Goal: Task Accomplishment & Management: Use online tool/utility

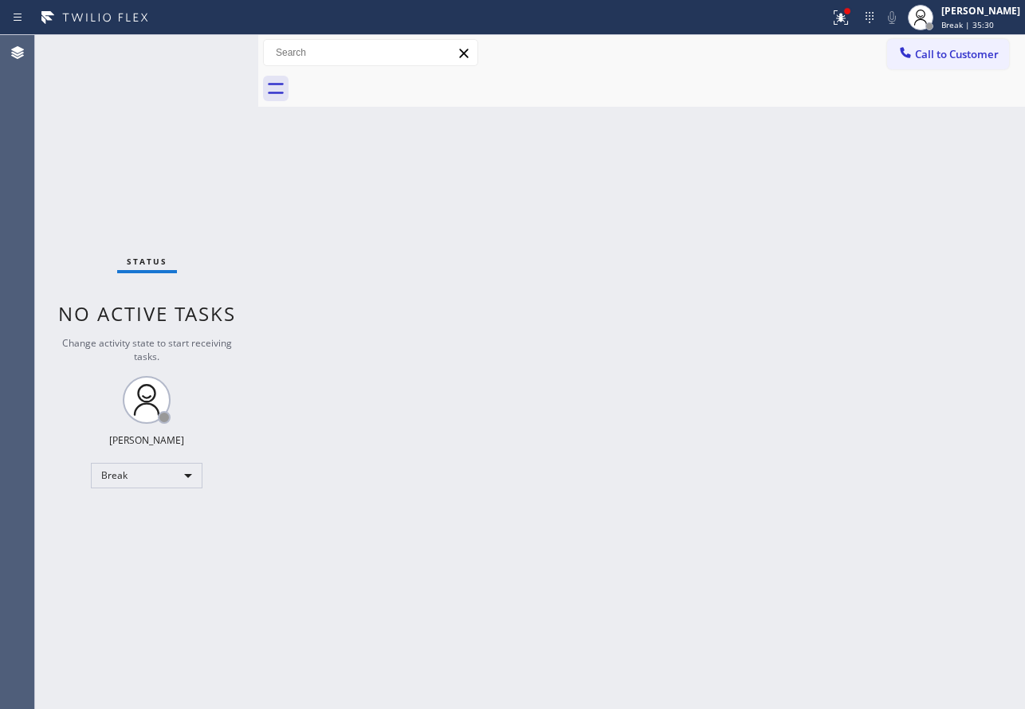
click at [378, 455] on div "Back to Dashboard Change Sender ID Customers Technicians Select a contact Outbo…" at bounding box center [641, 372] width 767 height 674
click at [999, 11] on div "[PERSON_NAME]" at bounding box center [980, 11] width 79 height 14
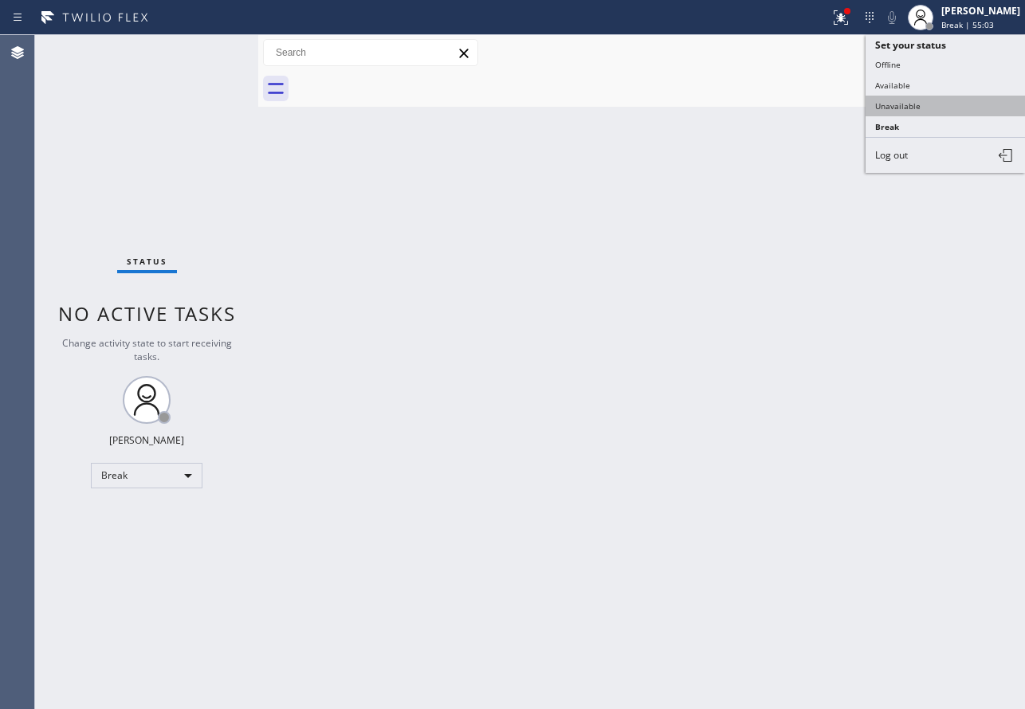
click at [927, 98] on button "Unavailable" at bounding box center [945, 106] width 159 height 21
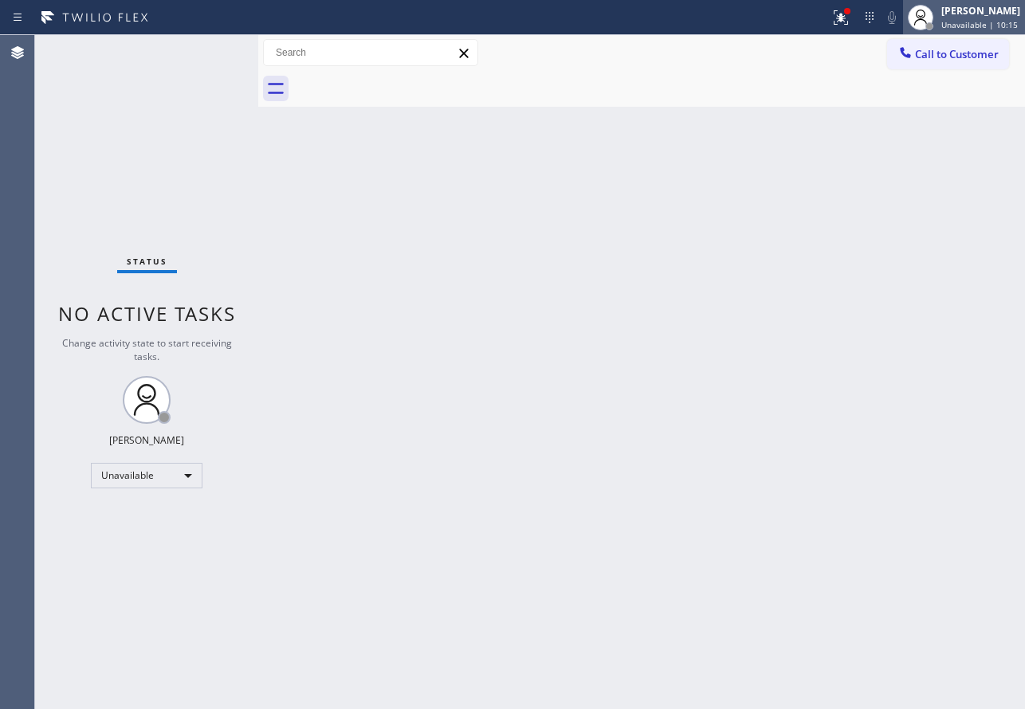
click at [930, 12] on icon at bounding box center [920, 17] width 19 height 19
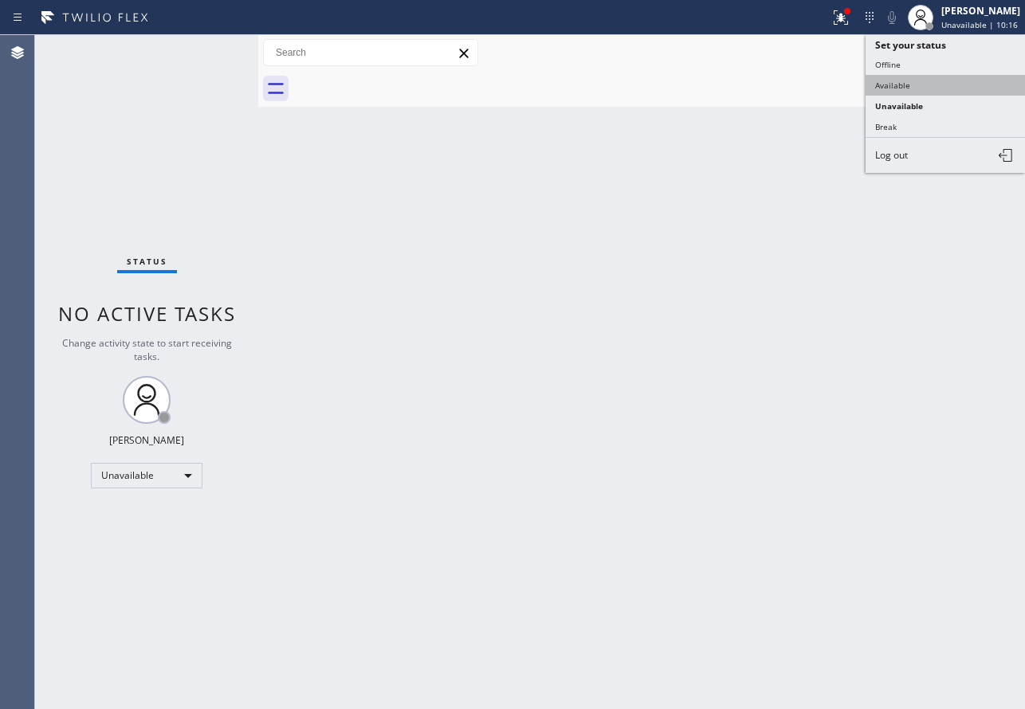
click at [913, 76] on button "Available" at bounding box center [945, 85] width 159 height 21
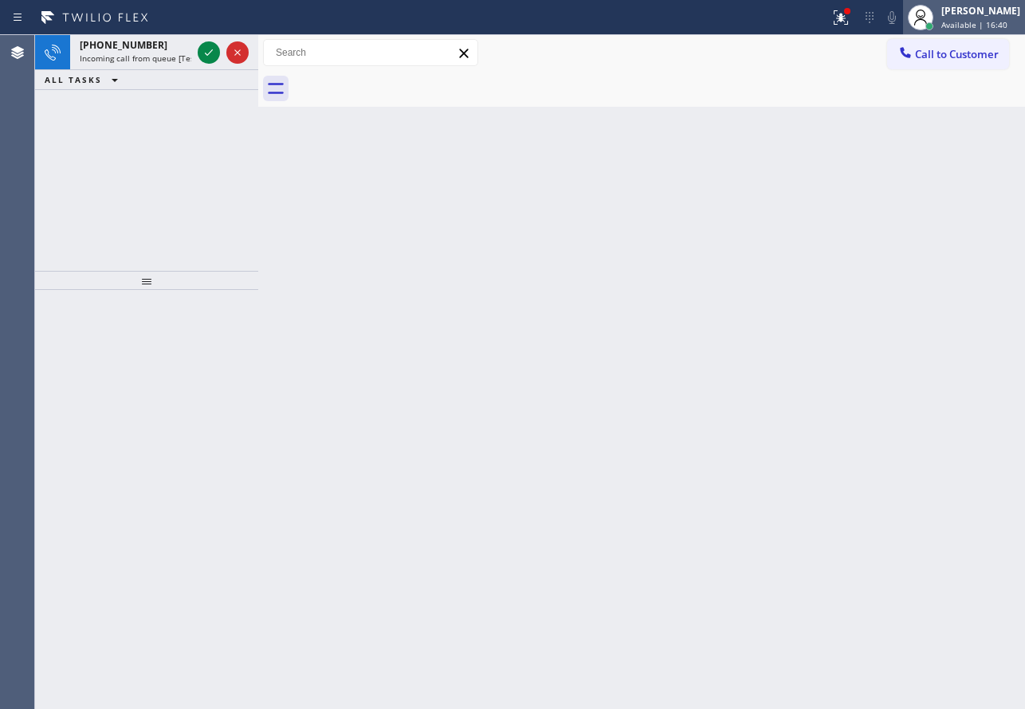
click at [930, 10] on icon at bounding box center [920, 17] width 19 height 19
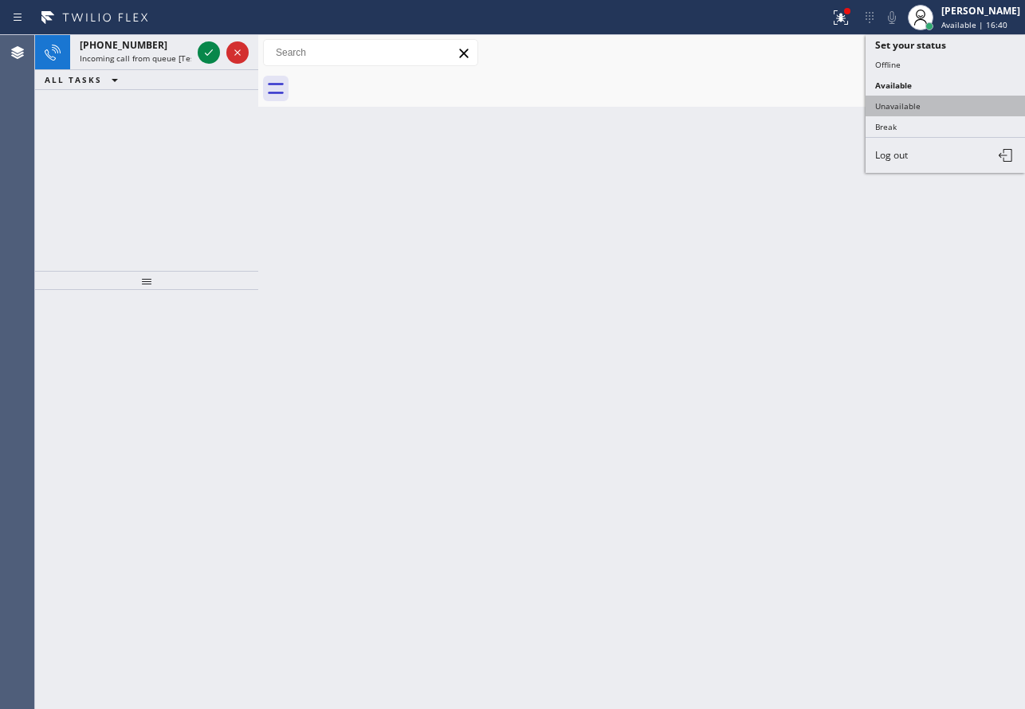
click at [931, 113] on button "Unavailable" at bounding box center [945, 106] width 159 height 21
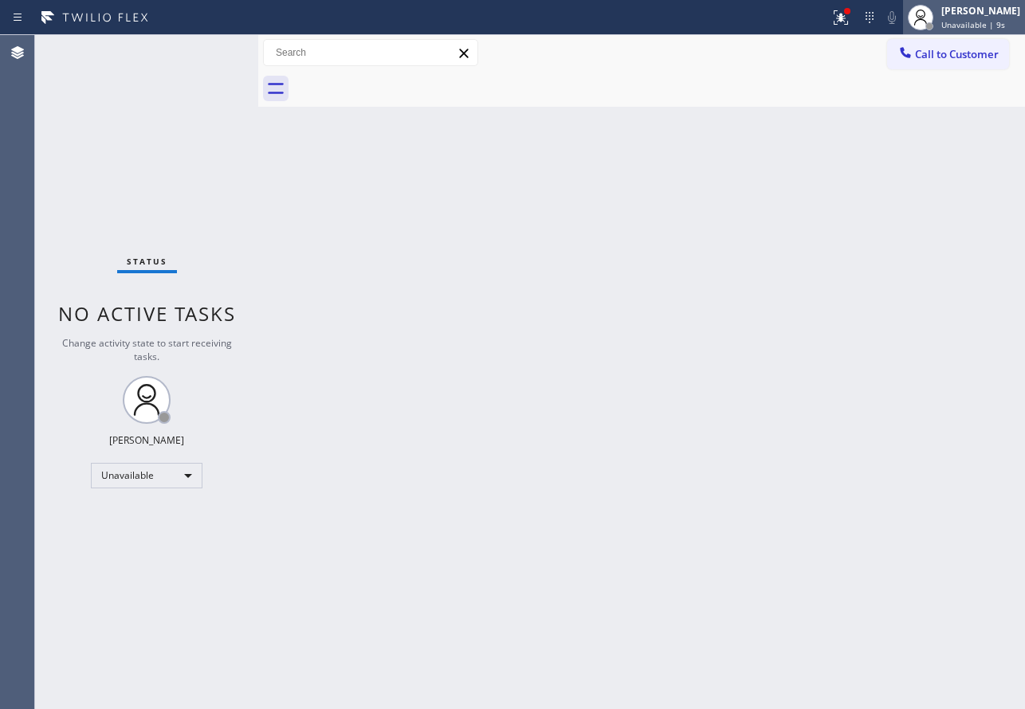
click at [934, 26] on div at bounding box center [930, 26] width 8 height 8
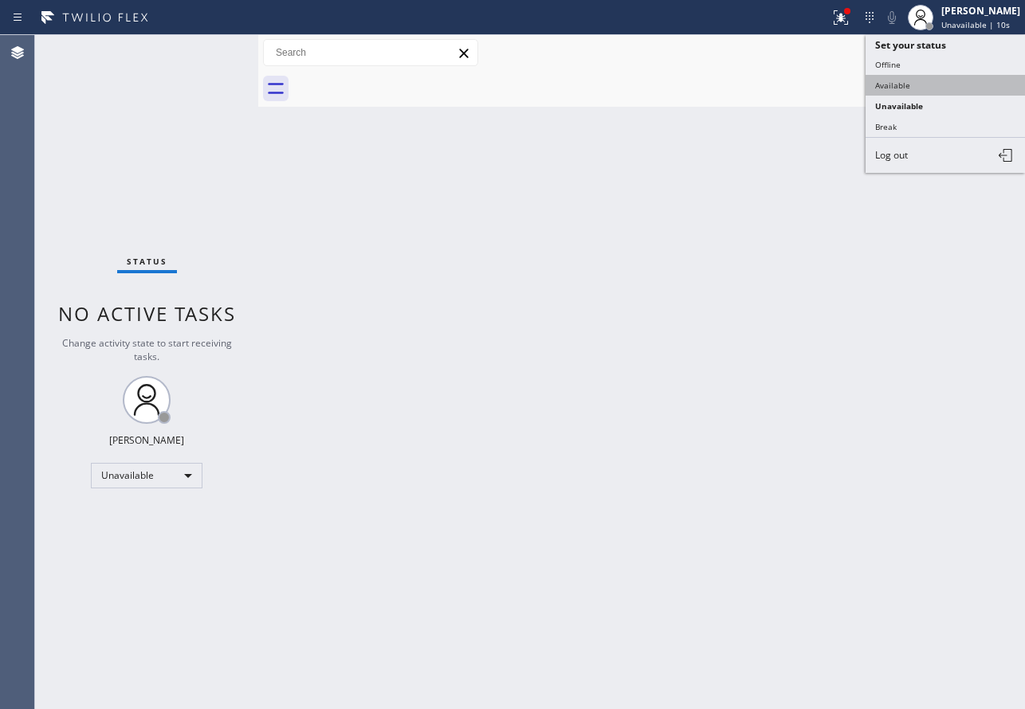
click at [914, 88] on button "Available" at bounding box center [945, 85] width 159 height 21
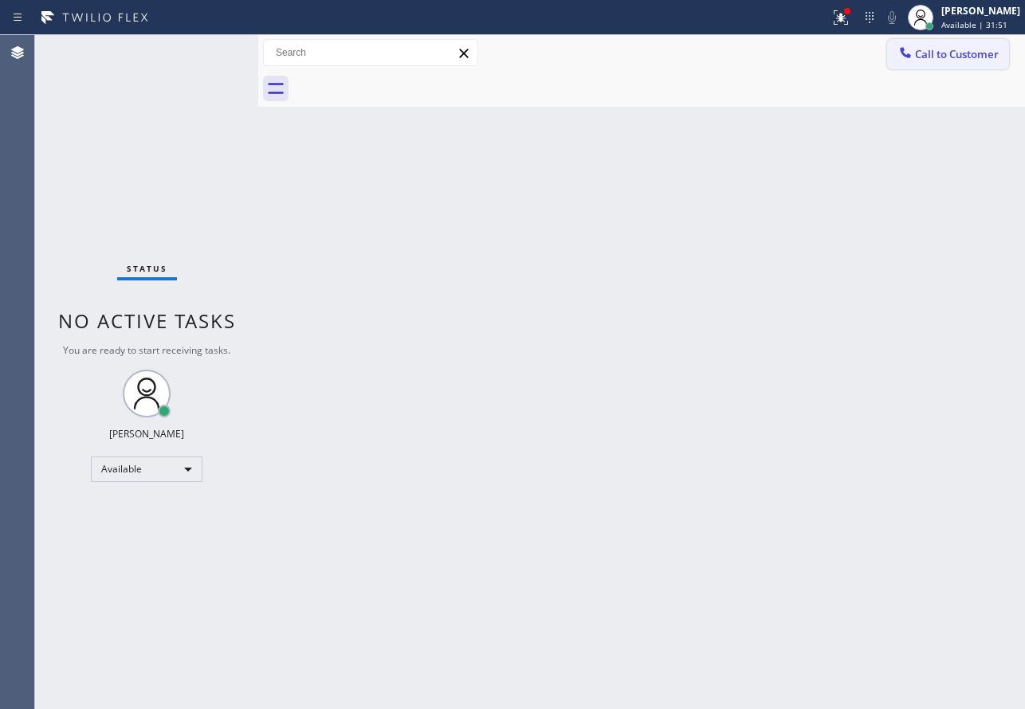
click at [948, 65] on button "Call to Customer" at bounding box center [948, 54] width 122 height 30
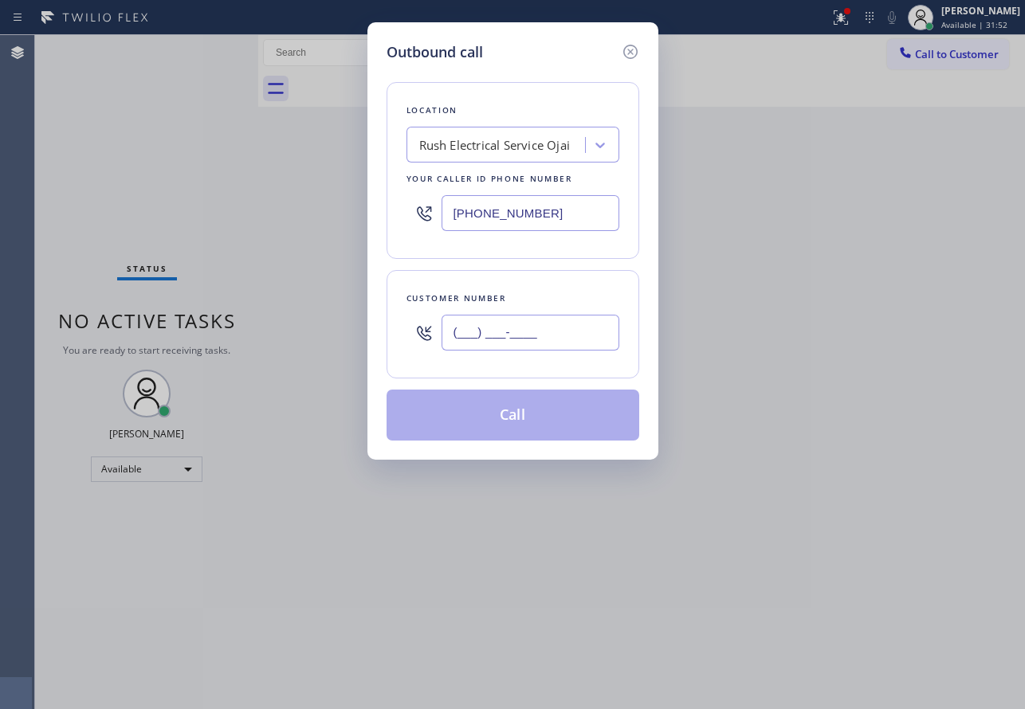
click at [521, 340] on input "(___) ___-____" at bounding box center [531, 333] width 178 height 36
paste input "310) 910-8827"
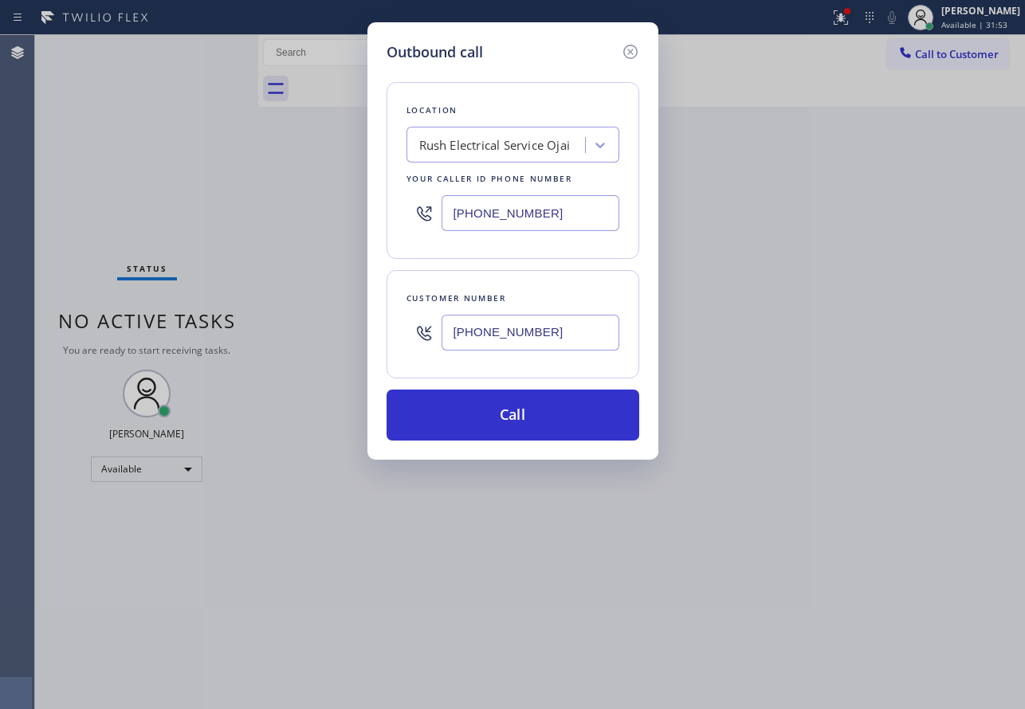
type input "[PHONE_NUMBER]"
click at [470, 137] on div "Rush Electrical Service Ojai" at bounding box center [494, 145] width 151 height 18
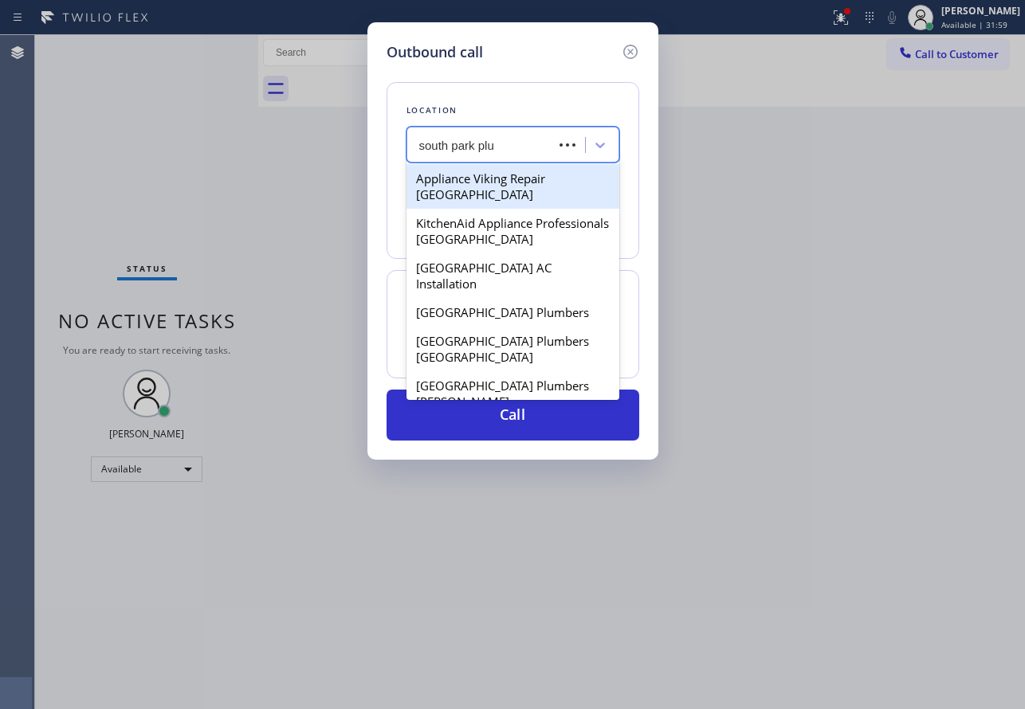
type input "south park plum"
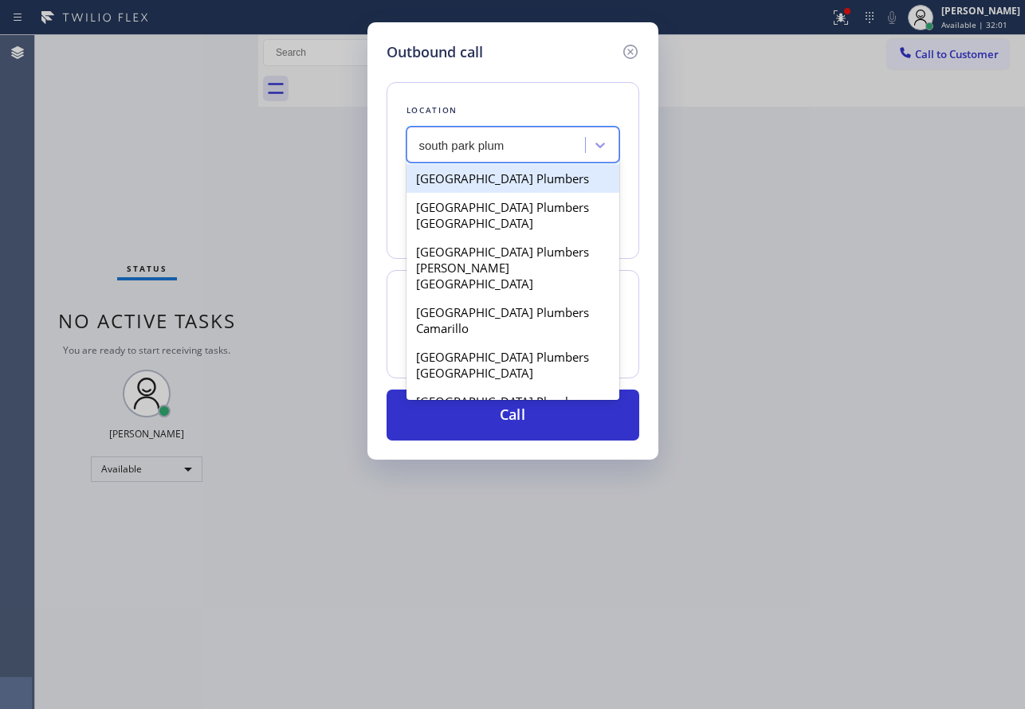
click at [489, 175] on div "[GEOGRAPHIC_DATA] Plumbers" at bounding box center [513, 178] width 213 height 29
type input "[PHONE_NUMBER]"
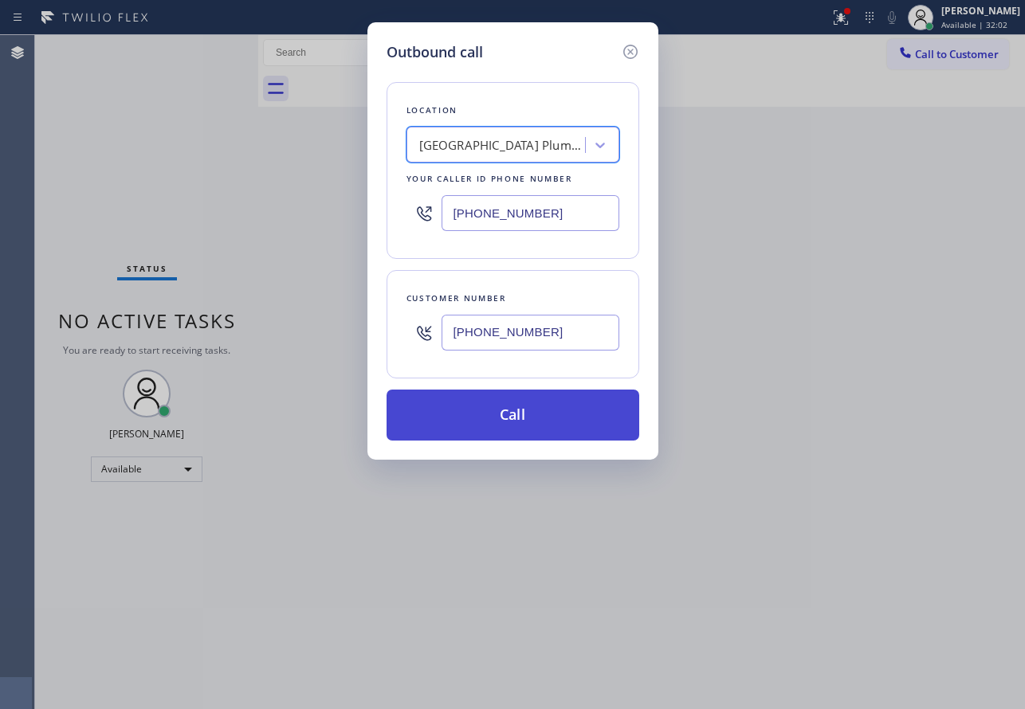
click at [509, 407] on button "Call" at bounding box center [513, 415] width 253 height 51
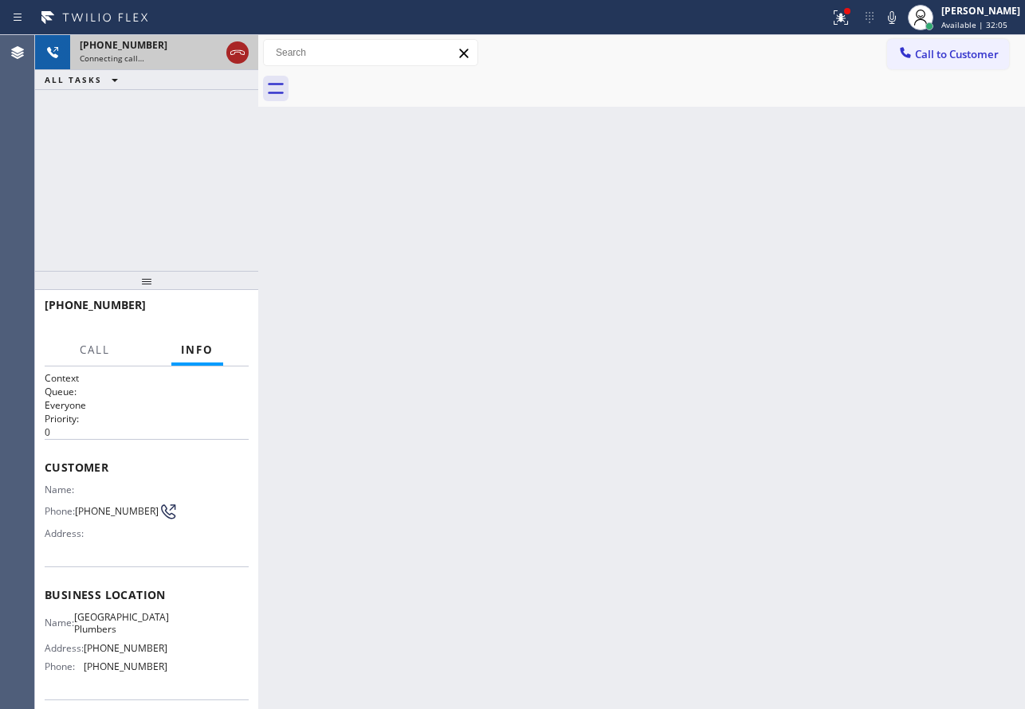
click at [238, 57] on icon at bounding box center [237, 52] width 19 height 19
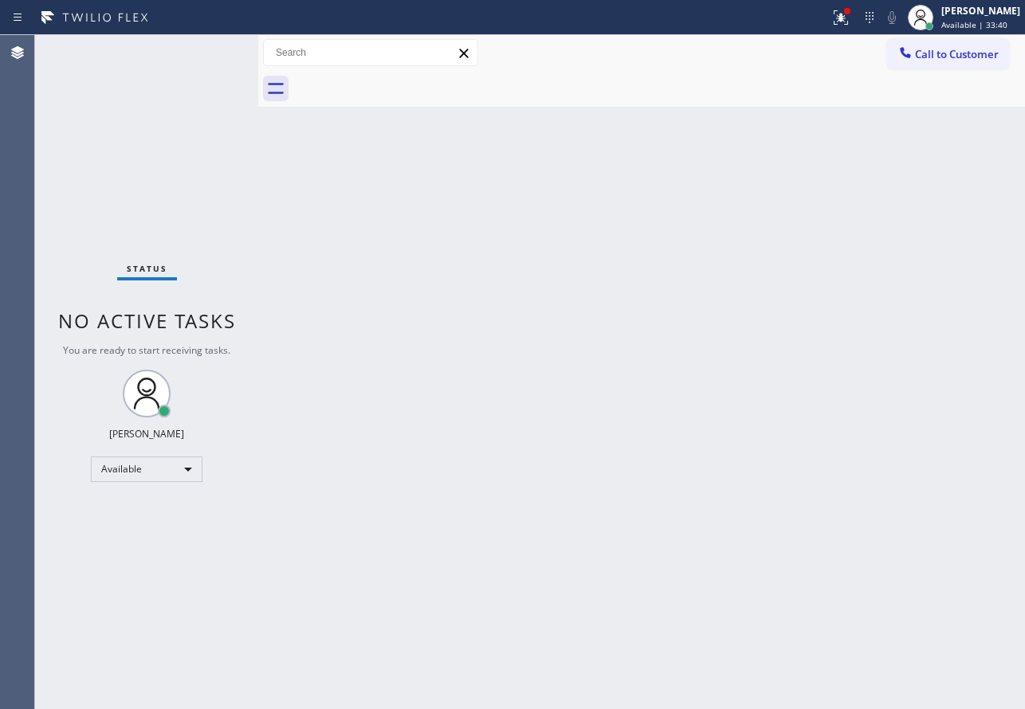
click at [681, 345] on div "Back to Dashboard Change Sender ID Customers Technicians Select a contact Outbo…" at bounding box center [641, 372] width 767 height 674
click at [977, 21] on span "Available | 46:59" at bounding box center [974, 24] width 66 height 11
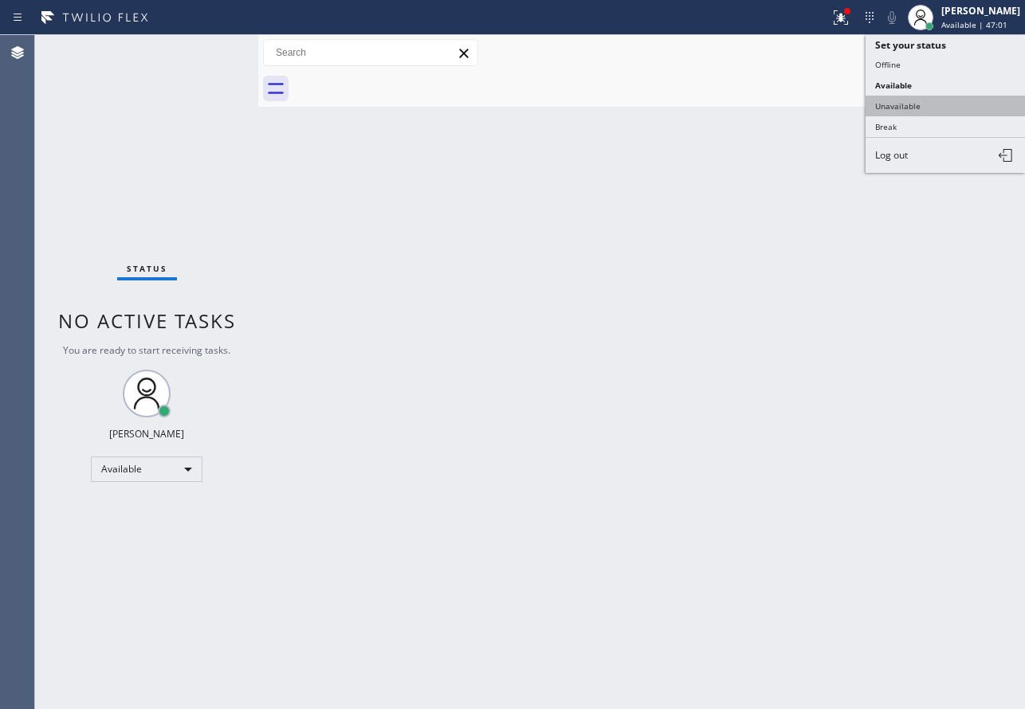
click at [910, 111] on button "Unavailable" at bounding box center [945, 106] width 159 height 21
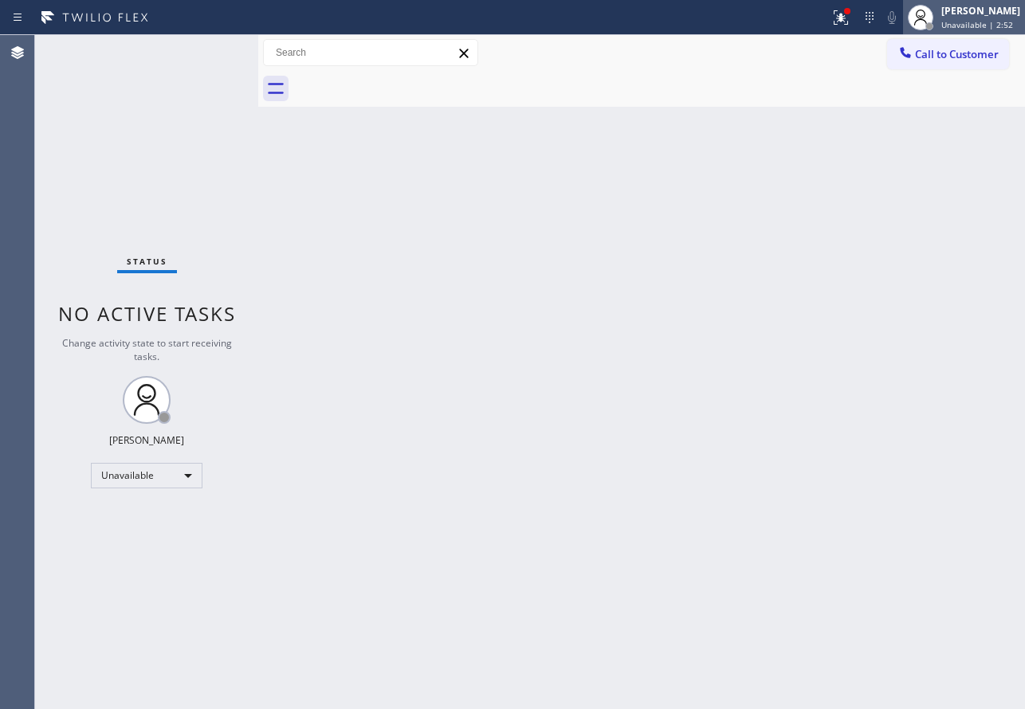
click at [957, 18] on div "[PERSON_NAME] Unavailable | 2:52" at bounding box center [981, 17] width 87 height 28
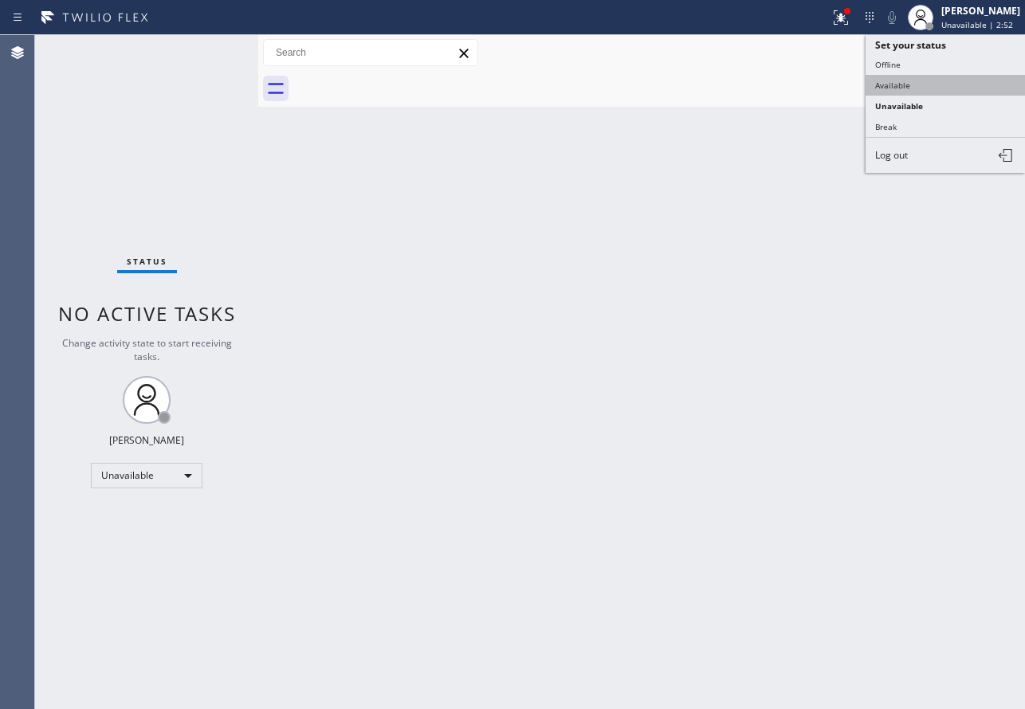
click at [886, 92] on button "Available" at bounding box center [945, 85] width 159 height 21
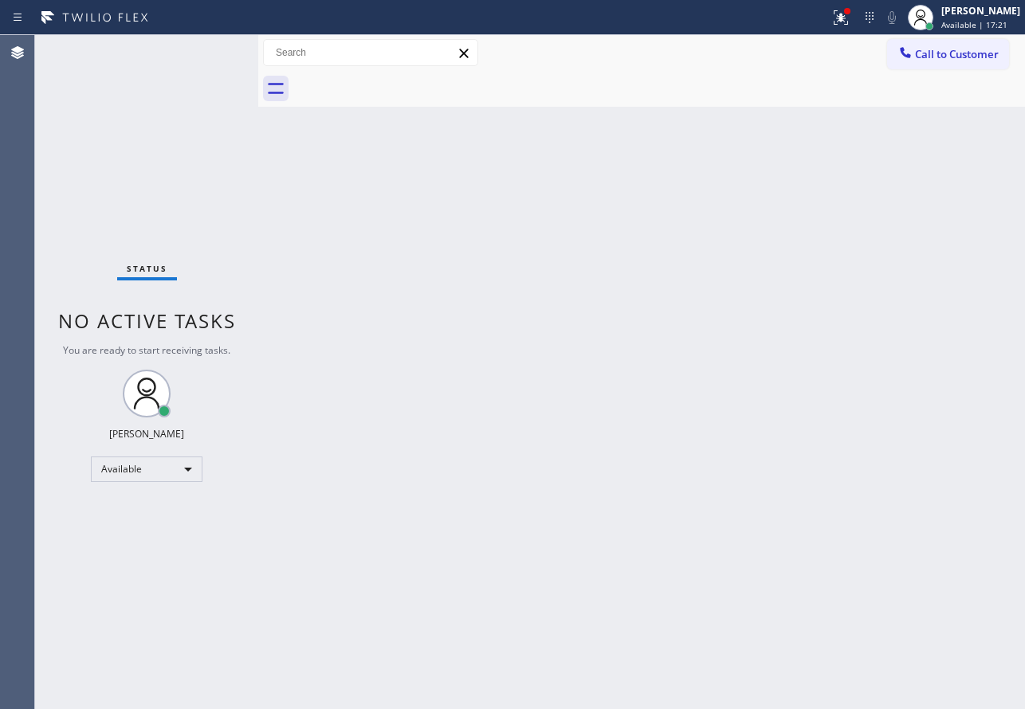
click at [901, 151] on div "Back to Dashboard Change Sender ID Customers Technicians Select a contact Outbo…" at bounding box center [641, 372] width 767 height 674
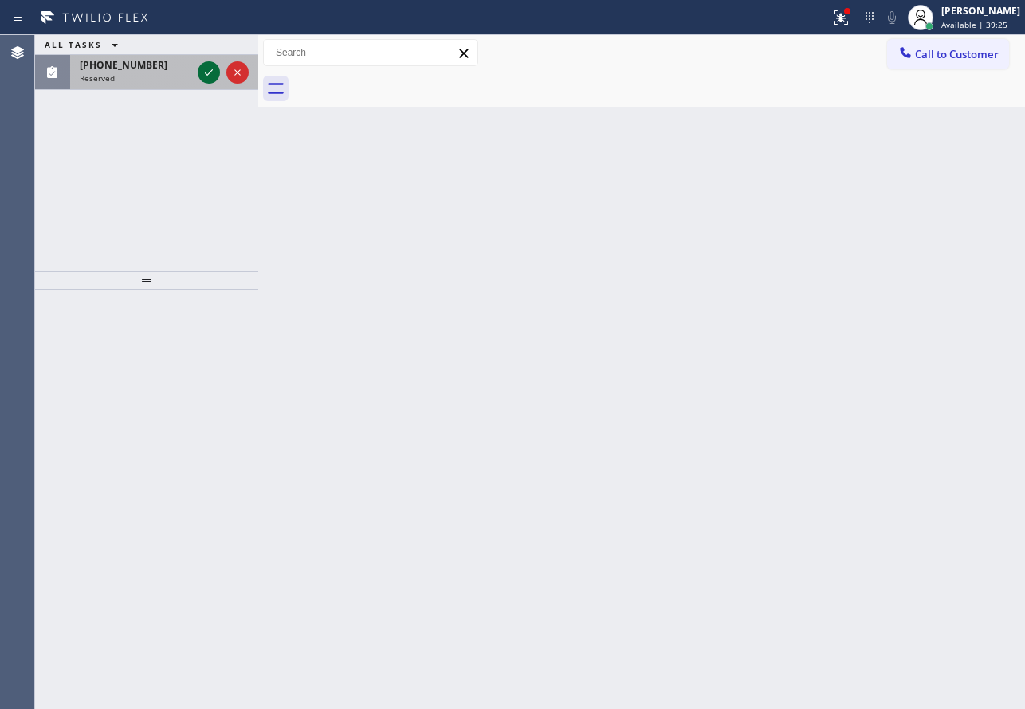
click at [207, 74] on icon at bounding box center [208, 72] width 19 height 19
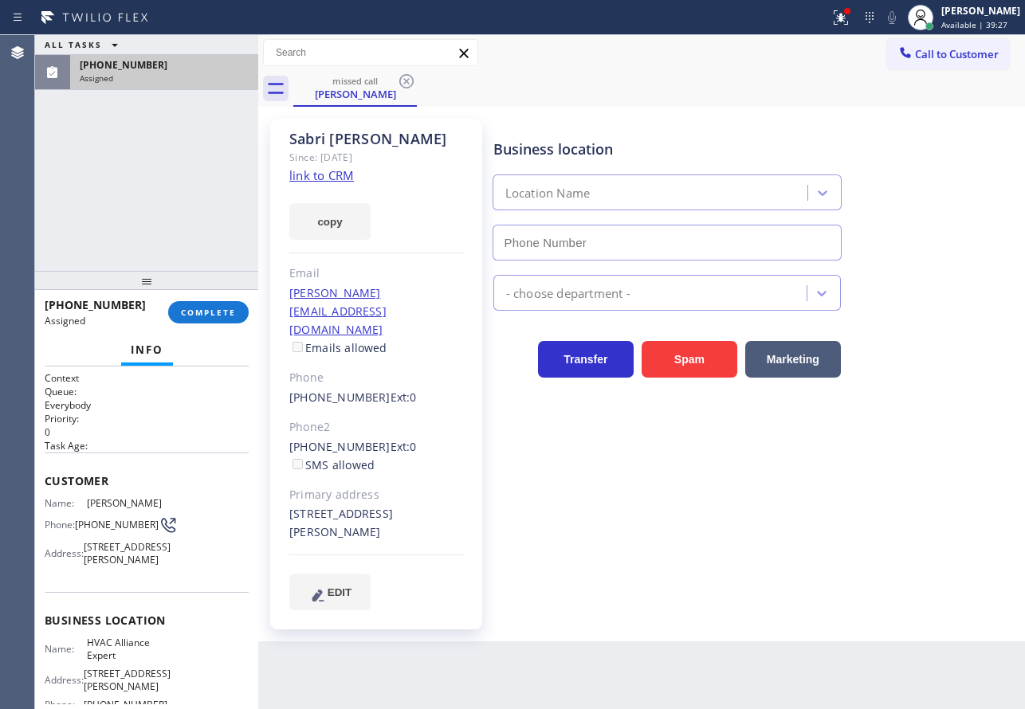
scroll to position [159, 0]
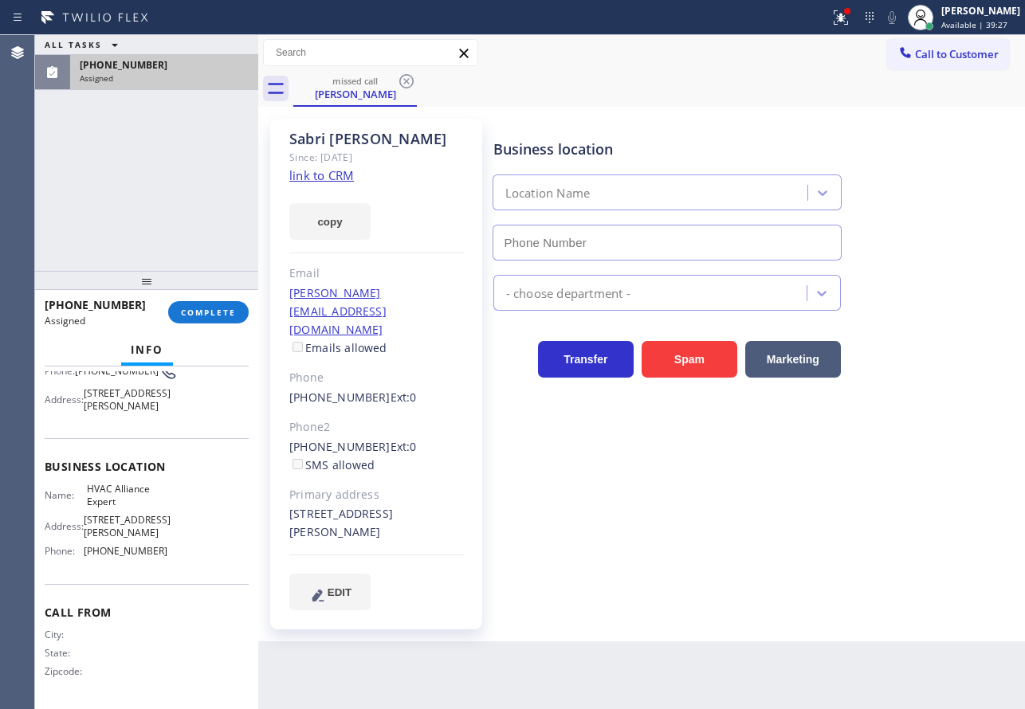
type input "[PHONE_NUMBER]"
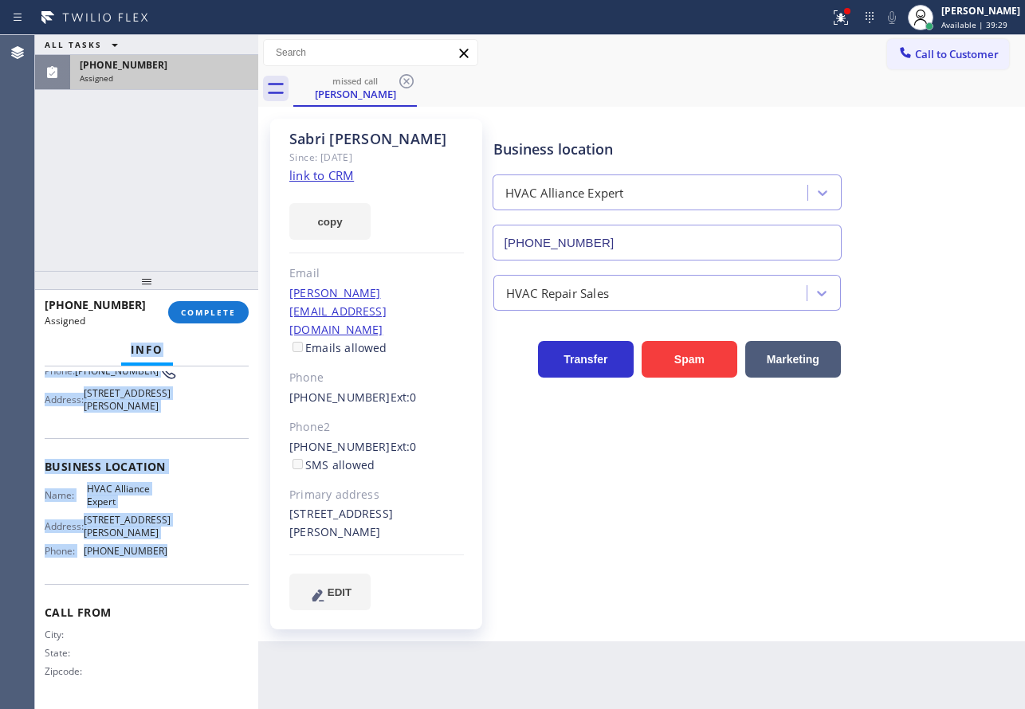
scroll to position [0, 0]
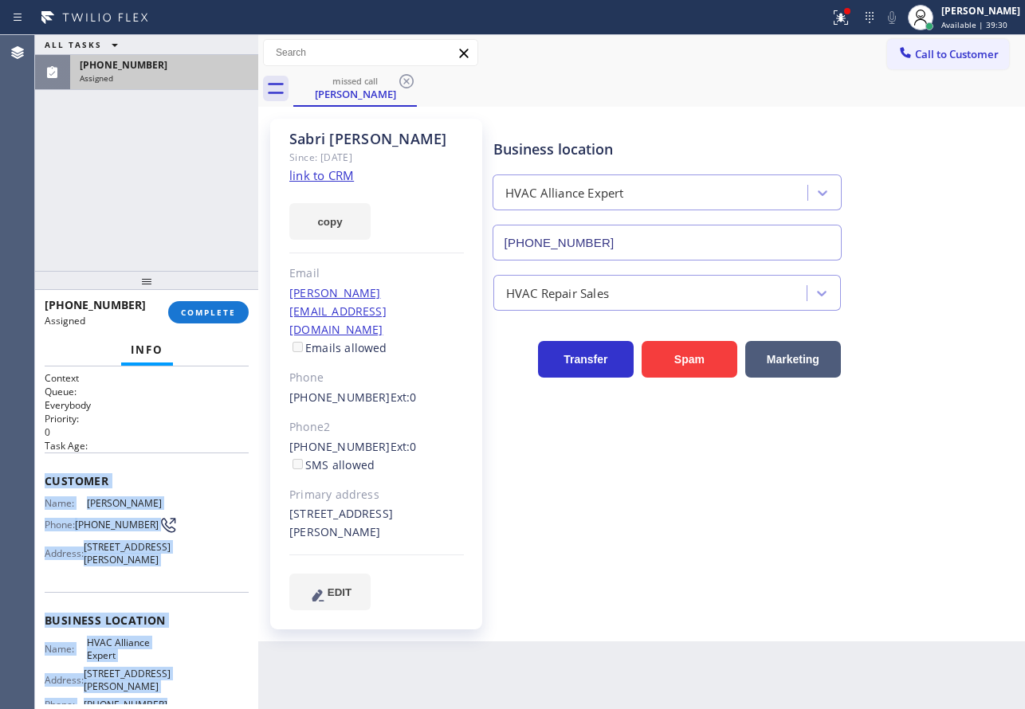
drag, startPoint x: 168, startPoint y: 553, endPoint x: 41, endPoint y: 482, distance: 145.7
click at [41, 482] on div "Context Queue: Everybody Priority: 0 Task Age: Customer Name: [PERSON_NAME] Pho…" at bounding box center [146, 538] width 223 height 343
copy div "Customer Name: [PERSON_NAME] Phone: [PHONE_NUMBER] Address: [STREET_ADDRESS][PE…"
click at [320, 179] on link "link to CRM" at bounding box center [321, 175] width 65 height 16
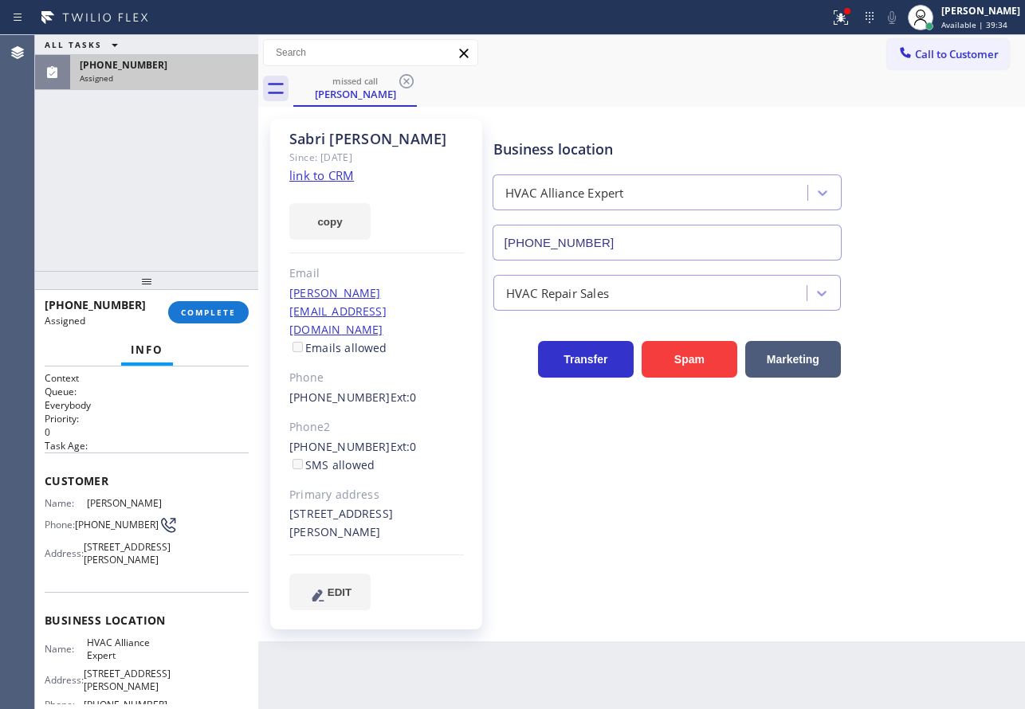
click at [205, 326] on div "[PHONE_NUMBER] Assigned COMPLETE" at bounding box center [147, 312] width 204 height 41
click at [207, 321] on button "COMPLETE" at bounding box center [208, 312] width 81 height 22
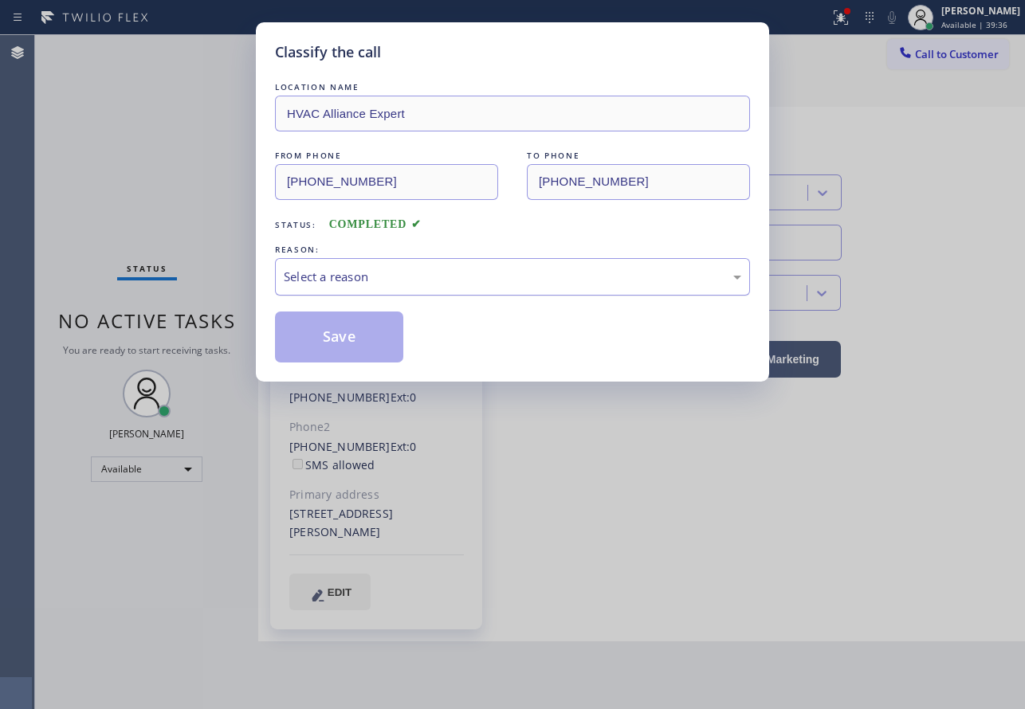
click at [419, 279] on div "Select a reason" at bounding box center [513, 277] width 458 height 18
drag, startPoint x: 355, startPoint y: 395, endPoint x: 359, endPoint y: 339, distance: 55.9
click at [359, 339] on button "Save" at bounding box center [339, 337] width 128 height 51
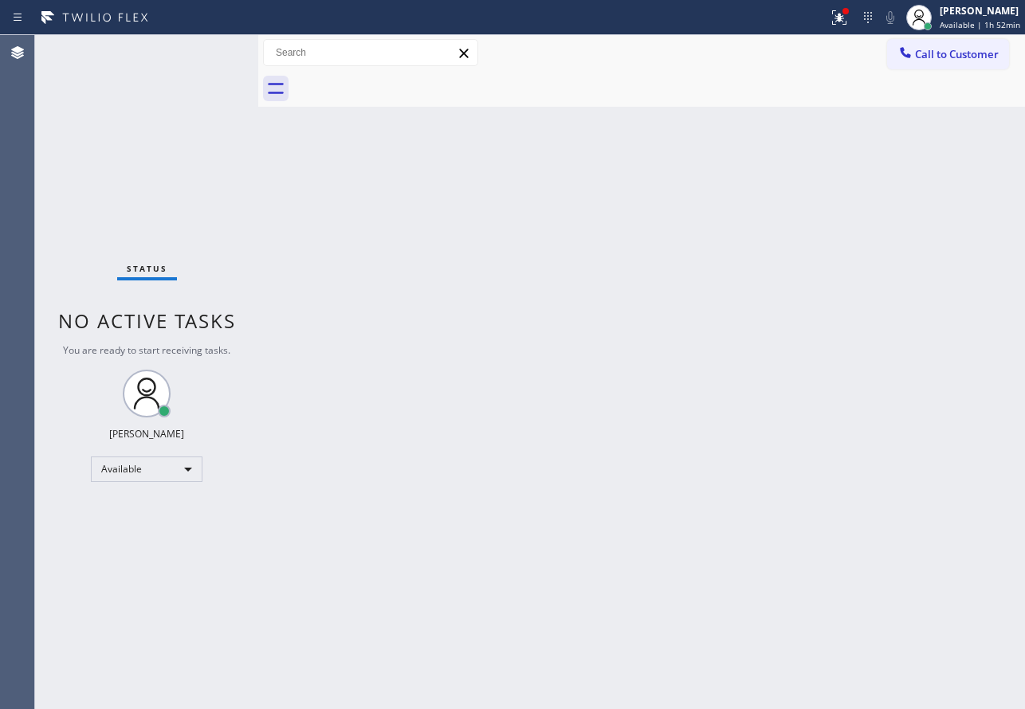
drag, startPoint x: 969, startPoint y: 21, endPoint x: 923, endPoint y: 57, distance: 58.5
click at [923, 57] on span "Call to Customer" at bounding box center [957, 54] width 84 height 14
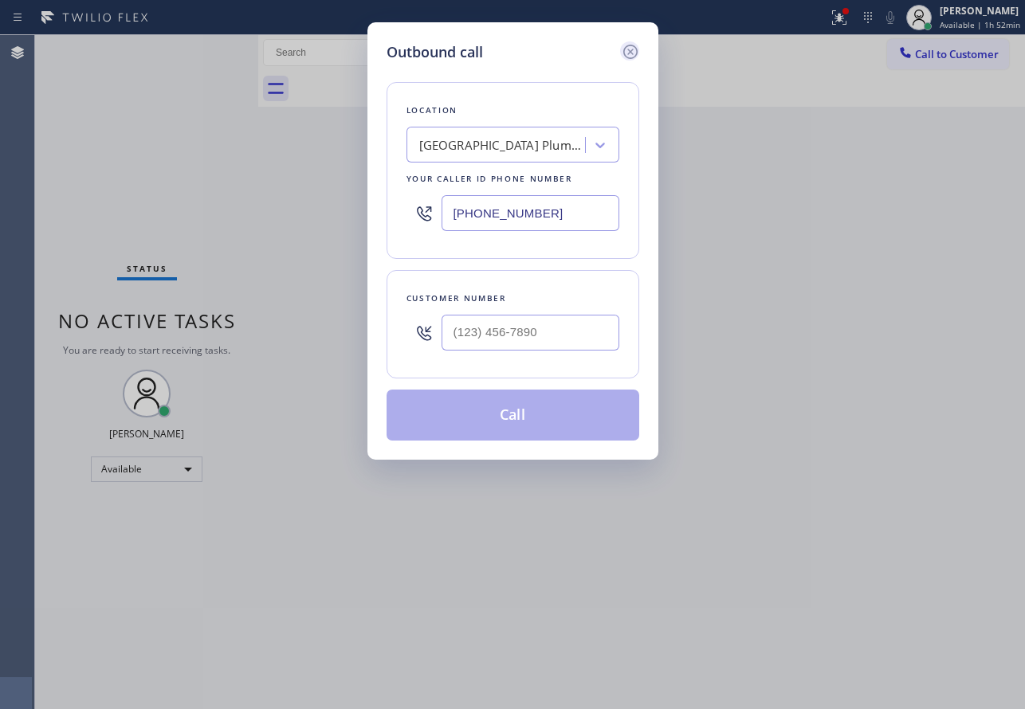
click at [628, 53] on icon at bounding box center [630, 52] width 14 height 14
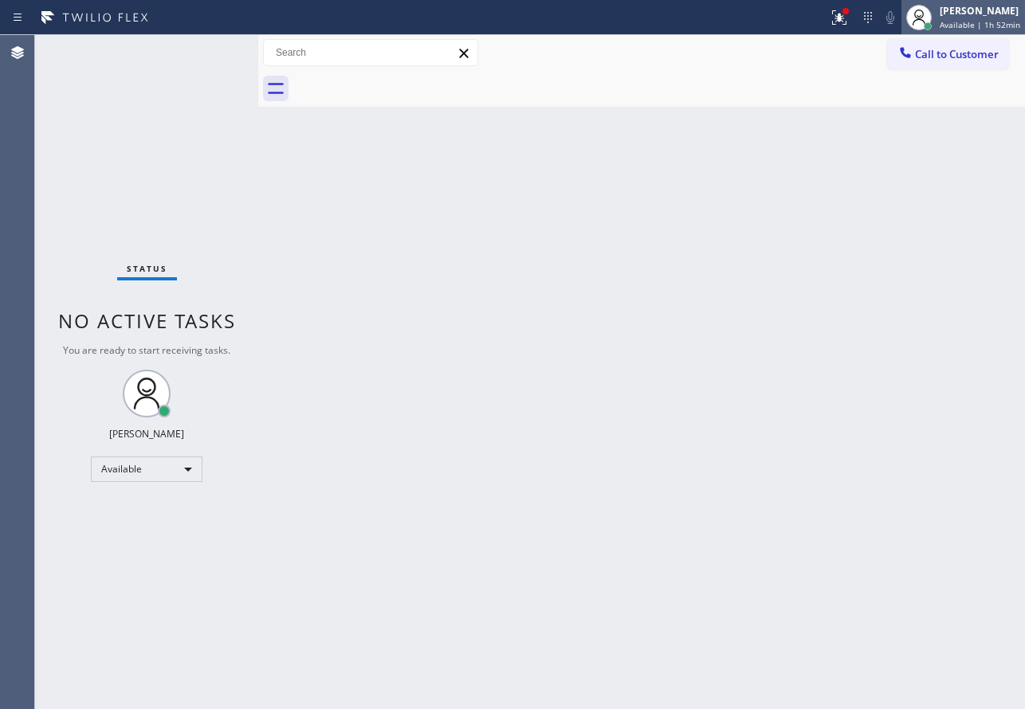
click at [961, 11] on div "[PERSON_NAME]" at bounding box center [980, 11] width 81 height 14
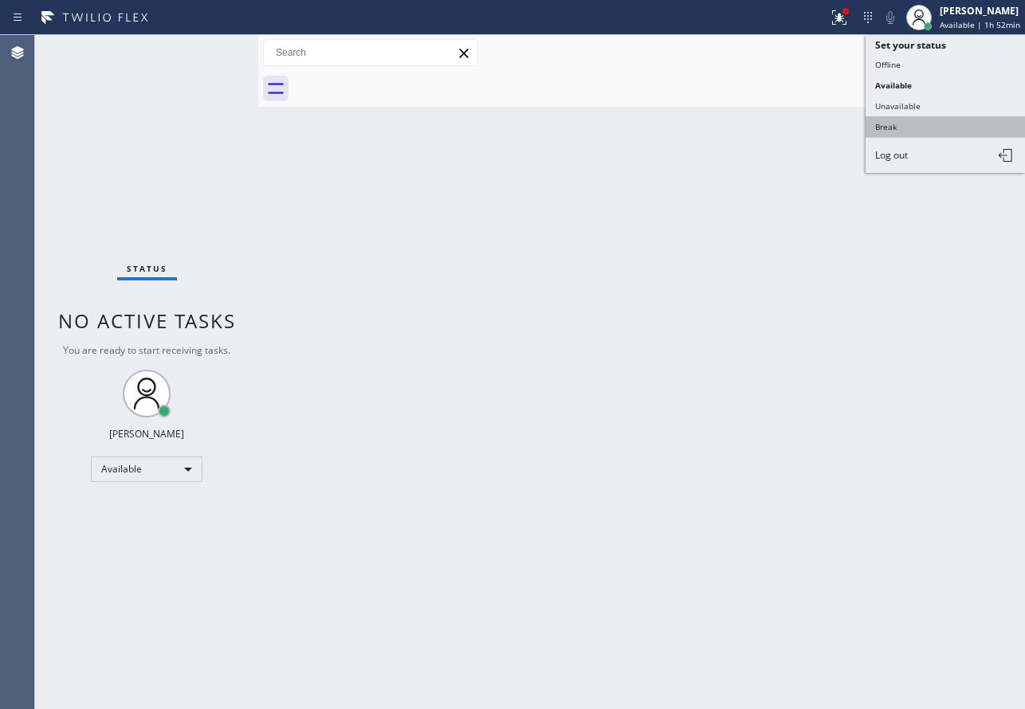
click at [910, 121] on button "Break" at bounding box center [945, 126] width 159 height 21
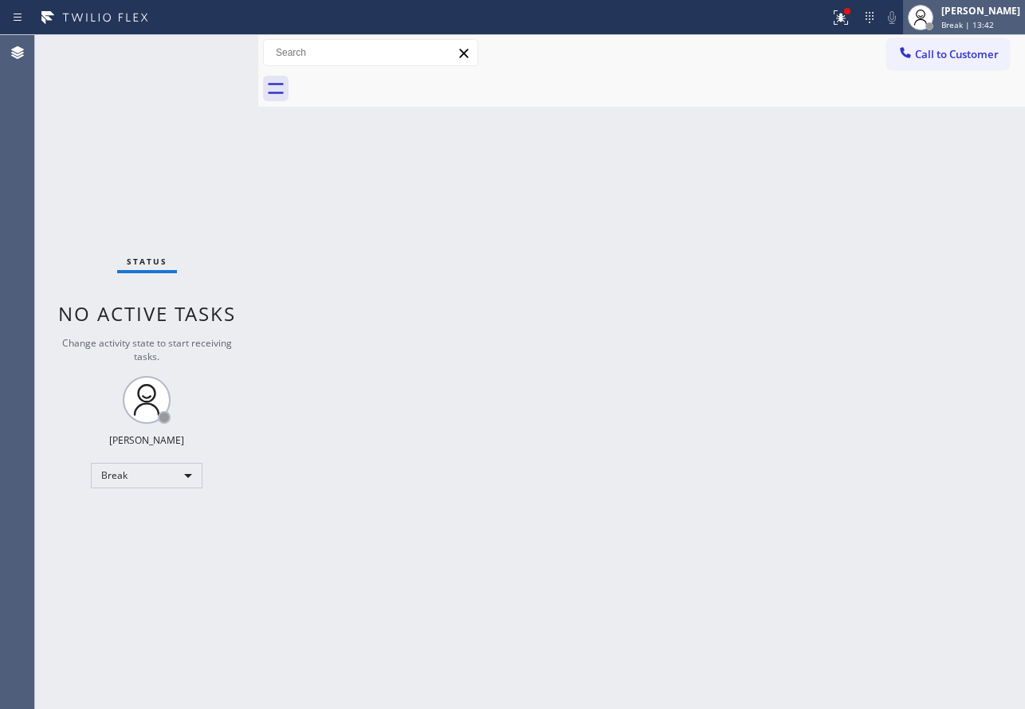
click at [983, 13] on div "[PERSON_NAME]" at bounding box center [980, 11] width 79 height 14
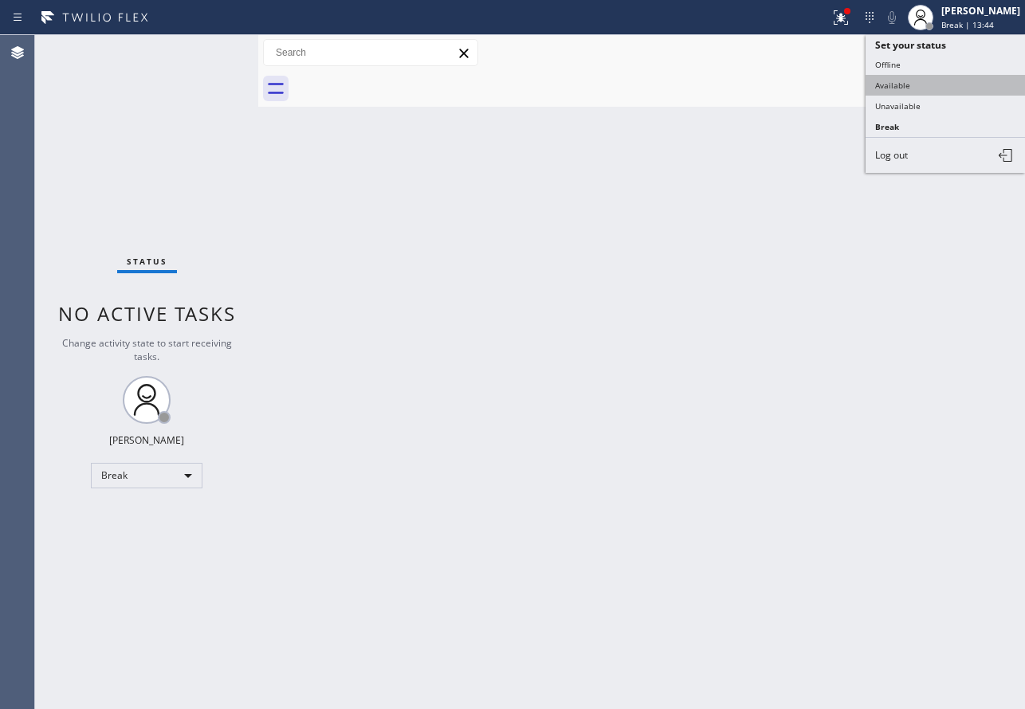
click at [922, 90] on button "Available" at bounding box center [945, 85] width 159 height 21
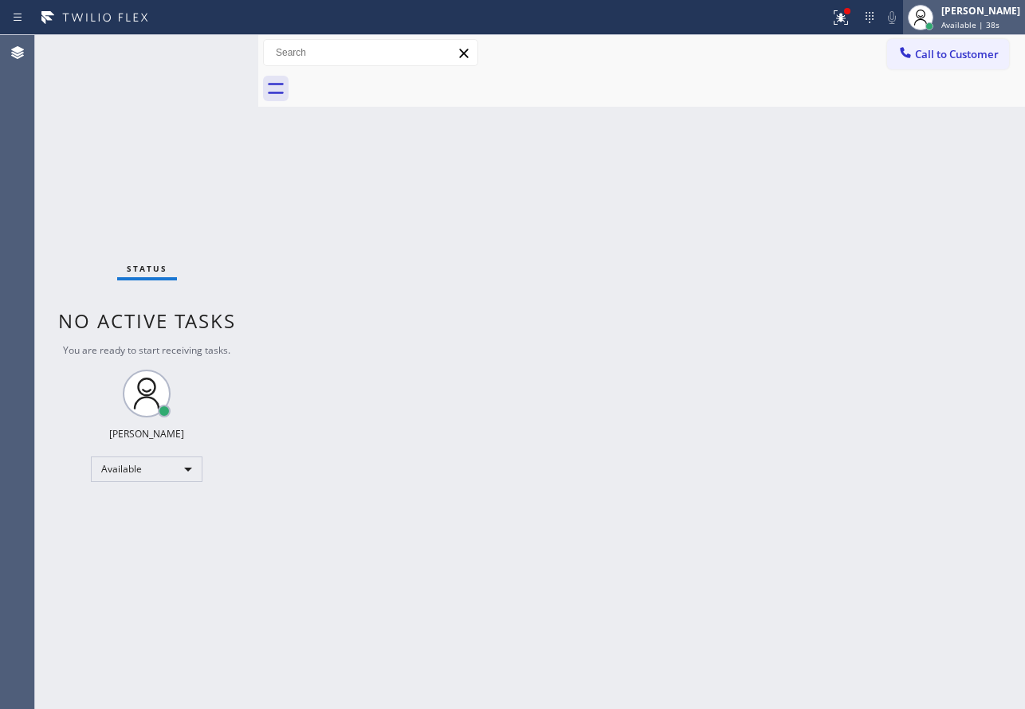
click at [972, 26] on span "Available | 38s" at bounding box center [970, 24] width 58 height 11
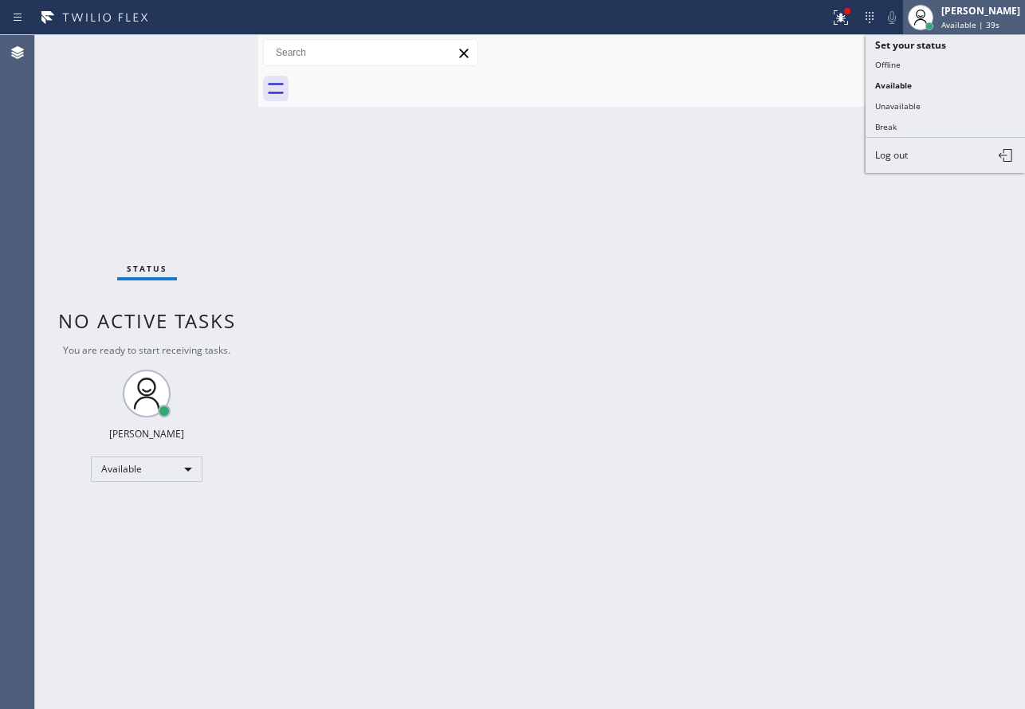
click at [966, 26] on span "Available | 39s" at bounding box center [970, 24] width 58 height 11
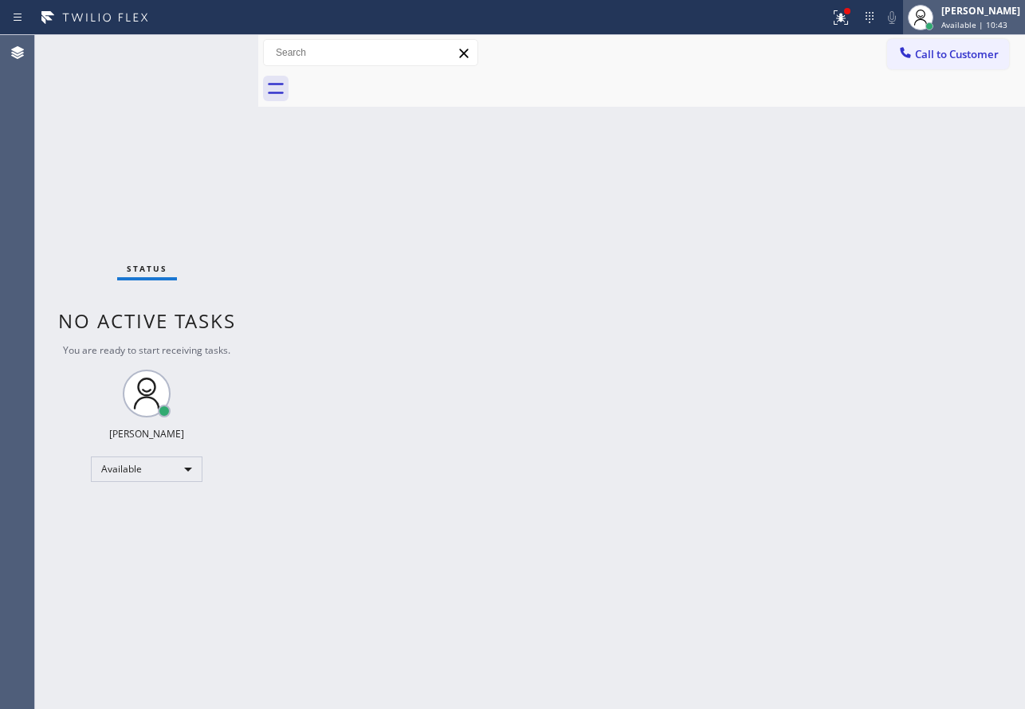
click at [903, 0] on button "[PERSON_NAME] Available | 10:43" at bounding box center [964, 17] width 122 height 35
drag, startPoint x: 533, startPoint y: 237, endPoint x: 445, endPoint y: 400, distance: 185.8
click at [532, 233] on div "Back to Dashboard Change Sender ID Customers Technicians Select a contact Outbo…" at bounding box center [641, 372] width 767 height 674
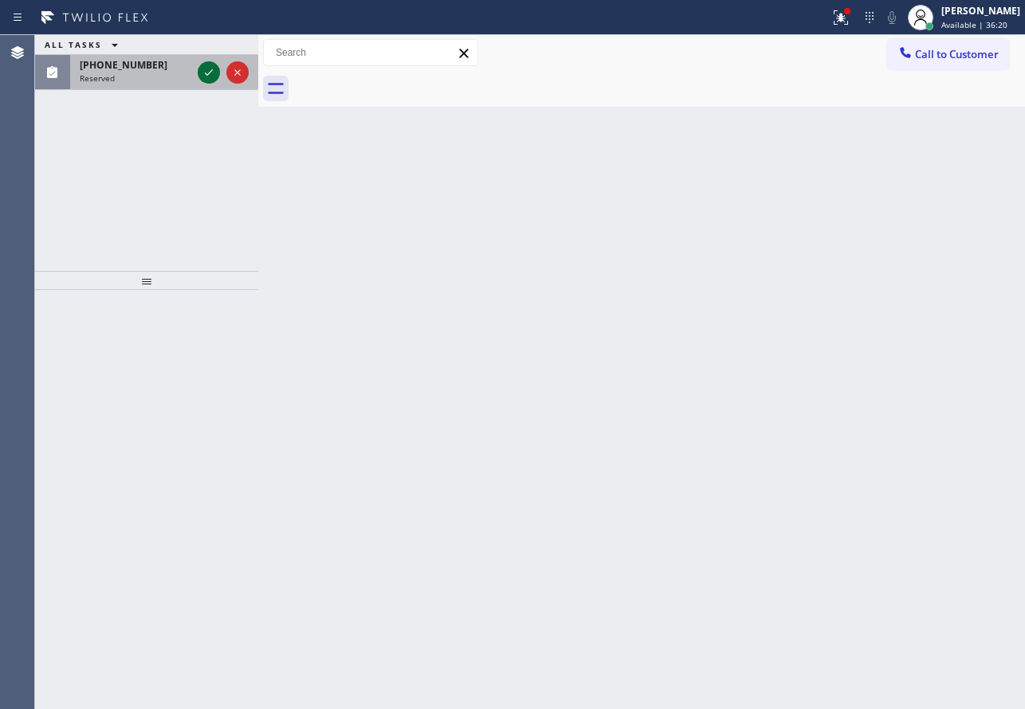
click at [207, 81] on icon at bounding box center [208, 72] width 19 height 19
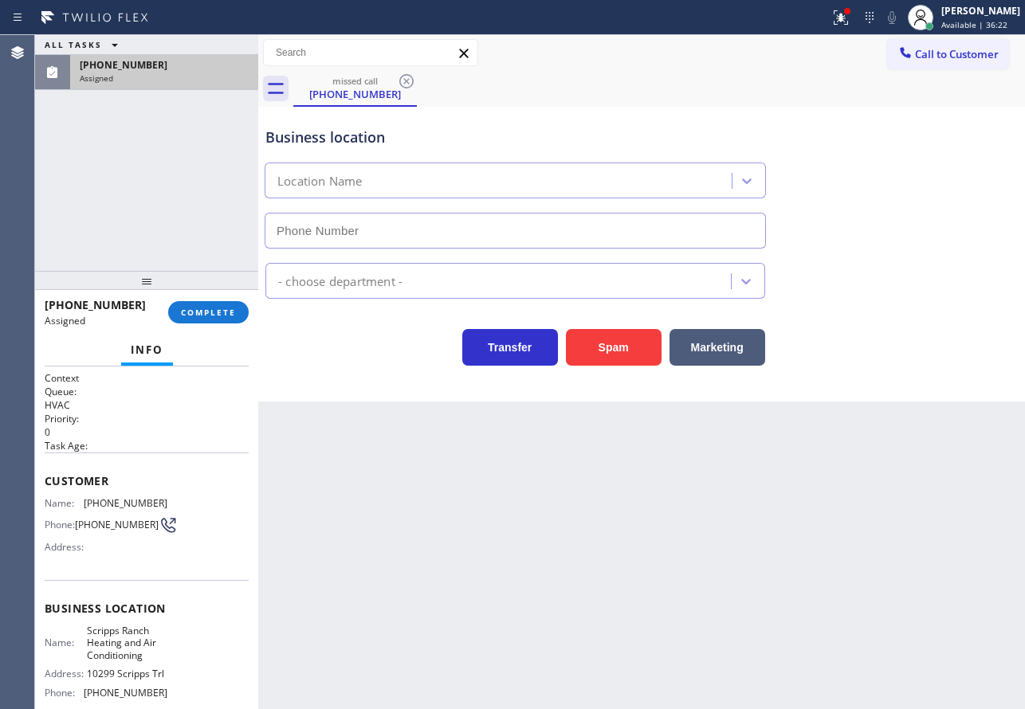
scroll to position [80, 0]
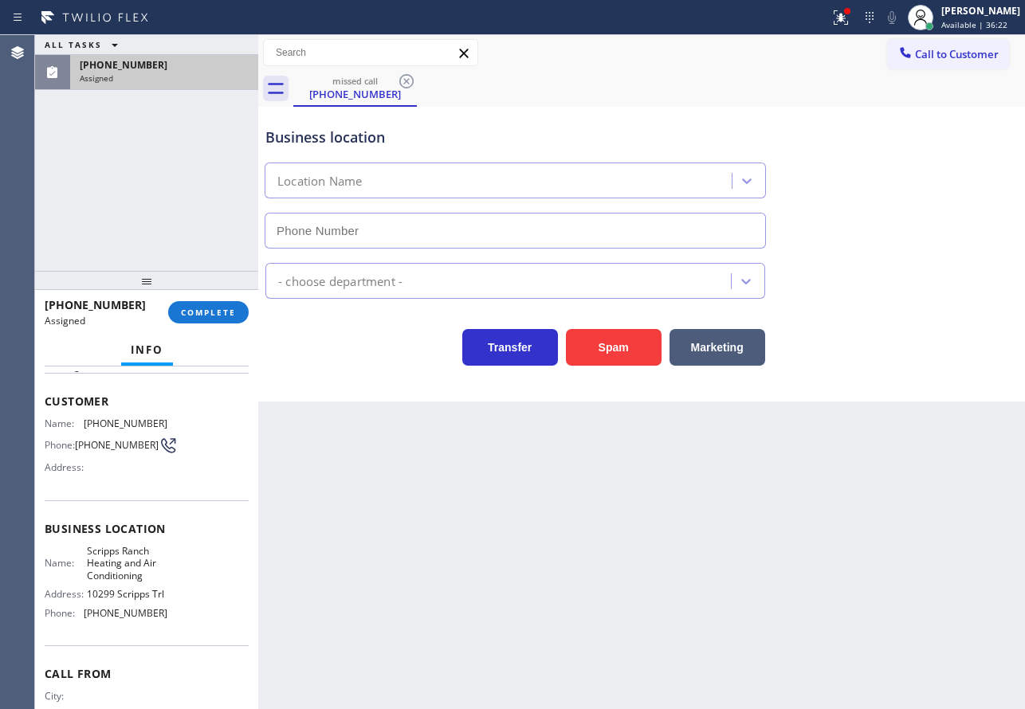
type input "[PHONE_NUMBER]"
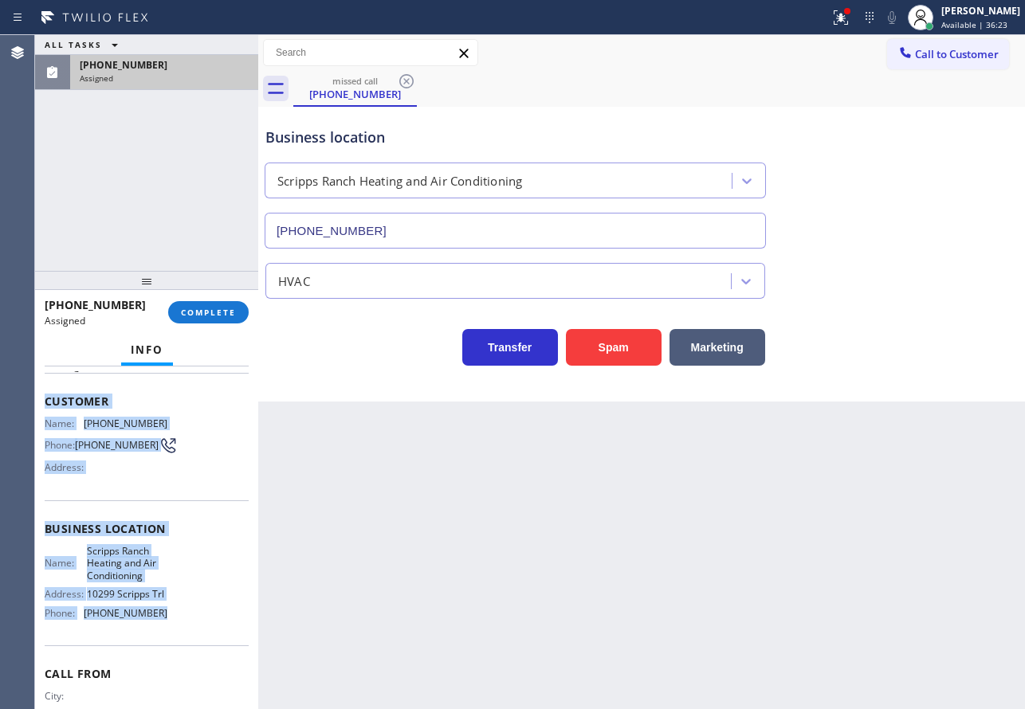
drag, startPoint x: 167, startPoint y: 641, endPoint x: 43, endPoint y: 404, distance: 267.4
click at [43, 404] on div "Context Queue: HVAC Priority: 0 Task Age: Customer Name: [PHONE_NUMBER] Phone: …" at bounding box center [146, 538] width 223 height 343
copy div "Customer Name: [PHONE_NUMBER] Phone: [PHONE_NUMBER] Address: Business location …"
click at [191, 310] on span "COMPLETE" at bounding box center [208, 312] width 55 height 11
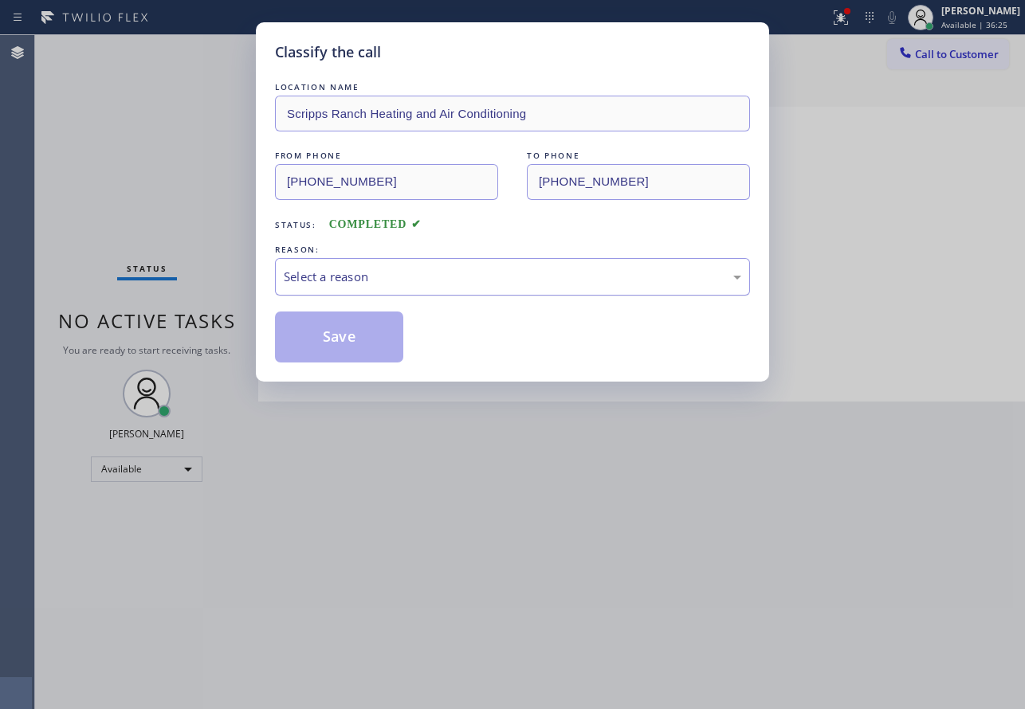
click at [378, 273] on div "Select a reason" at bounding box center [513, 277] width 458 height 18
click at [343, 344] on button "Save" at bounding box center [339, 337] width 128 height 51
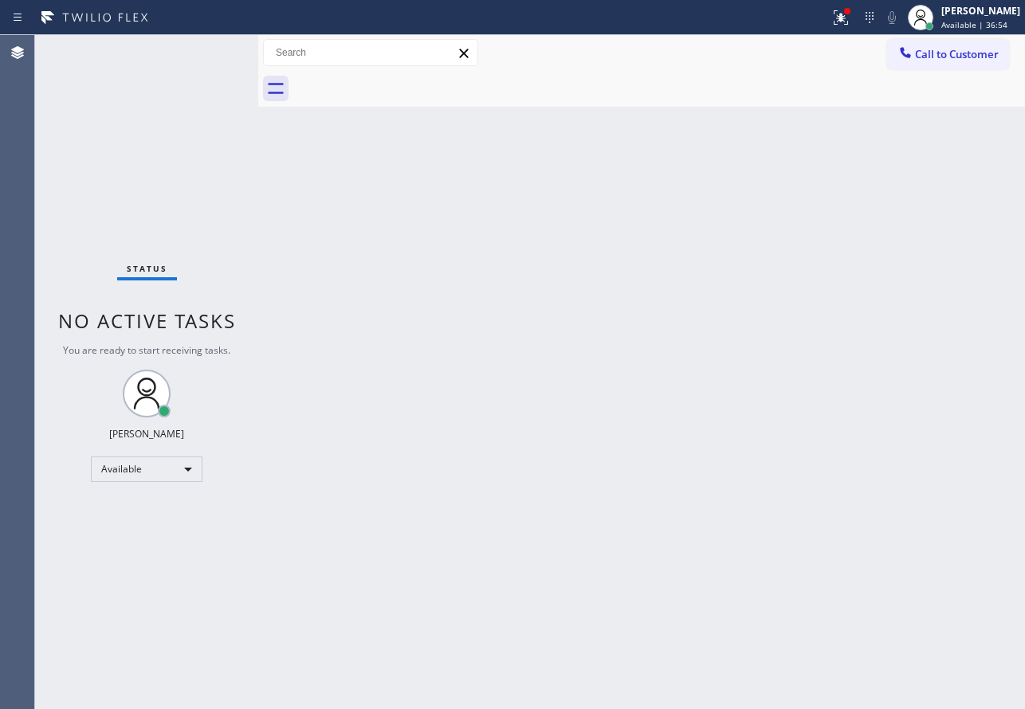
click at [654, 555] on div "Back to Dashboard Change Sender ID Customers Technicians Select a contact Outbo…" at bounding box center [641, 372] width 767 height 674
click at [969, 17] on div "[PERSON_NAME]" at bounding box center [980, 11] width 81 height 14
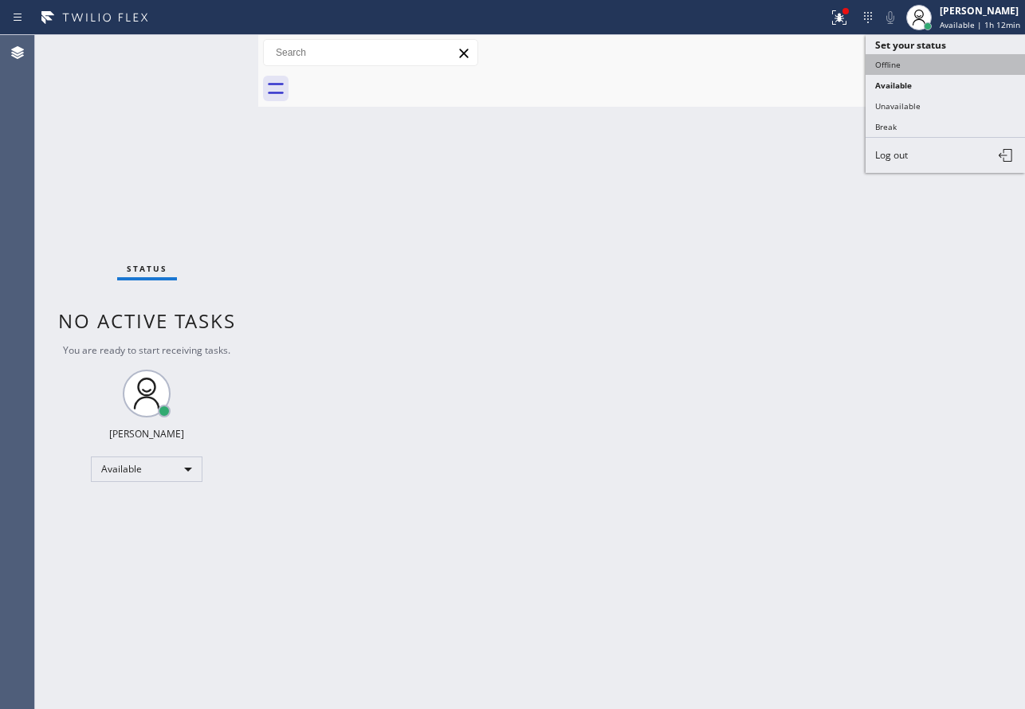
click at [941, 65] on button "Offline" at bounding box center [945, 64] width 159 height 21
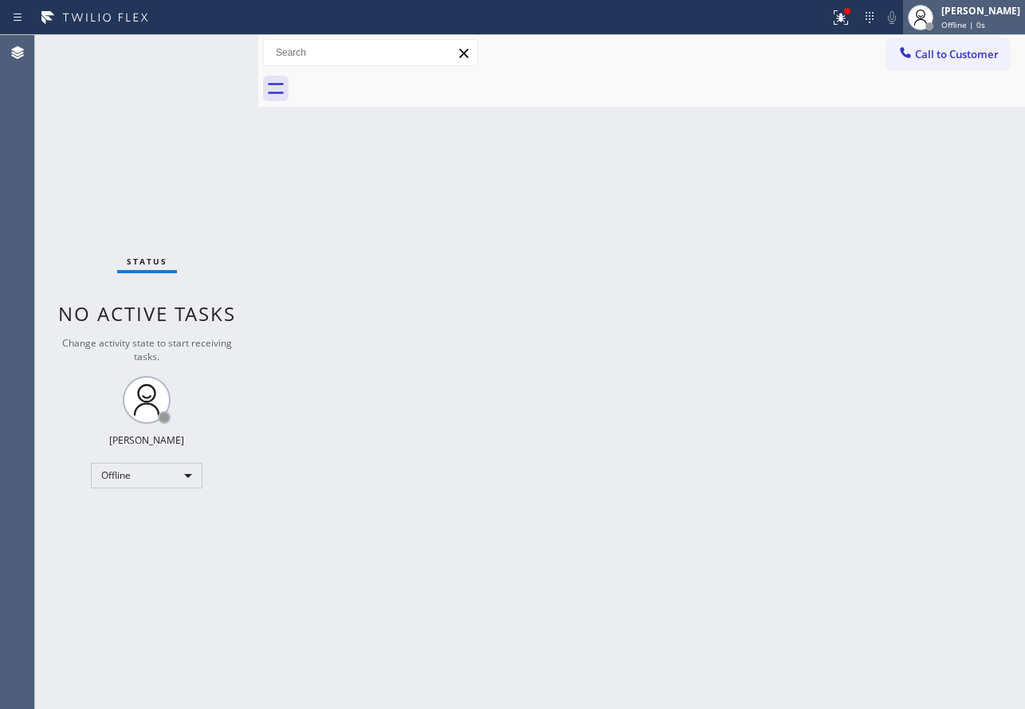
click at [971, 14] on div "[PERSON_NAME]" at bounding box center [980, 11] width 79 height 14
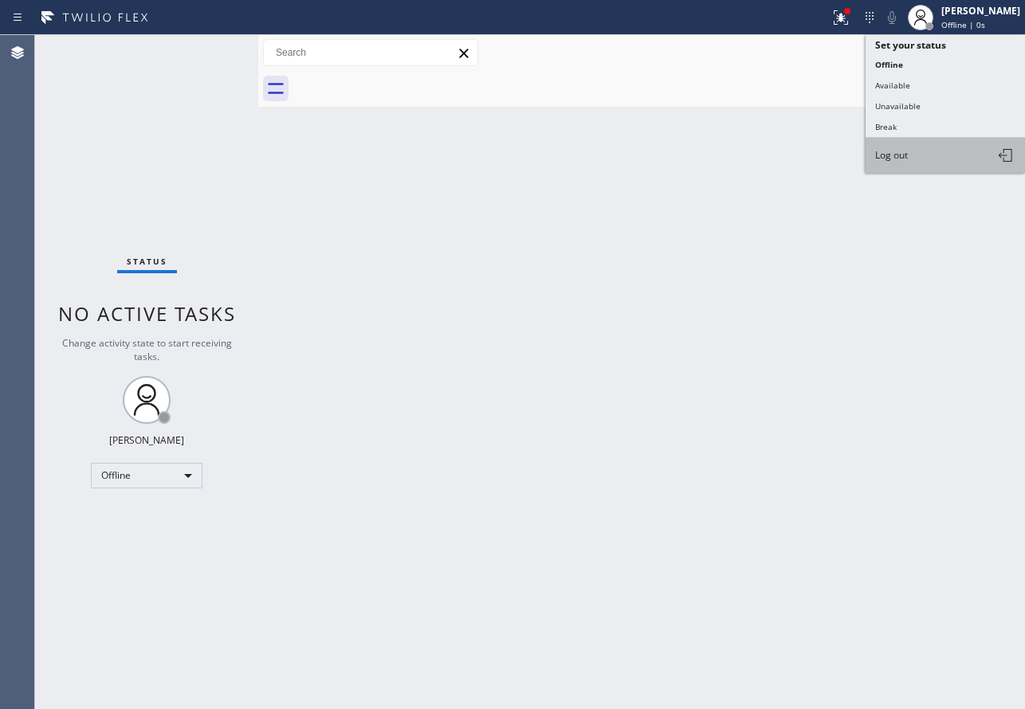
click at [914, 155] on button "Log out" at bounding box center [945, 155] width 159 height 35
